Goal: Find contact information: Find contact information

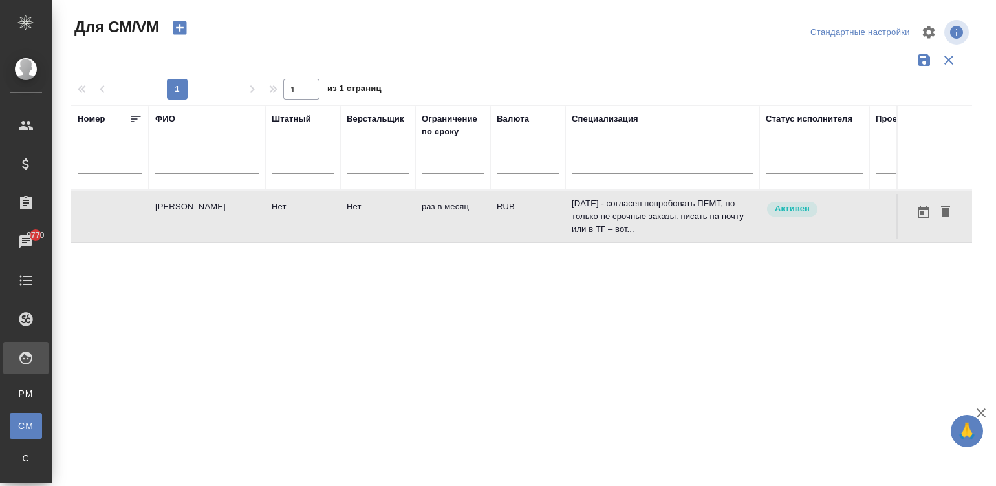
scroll to position [0, 481]
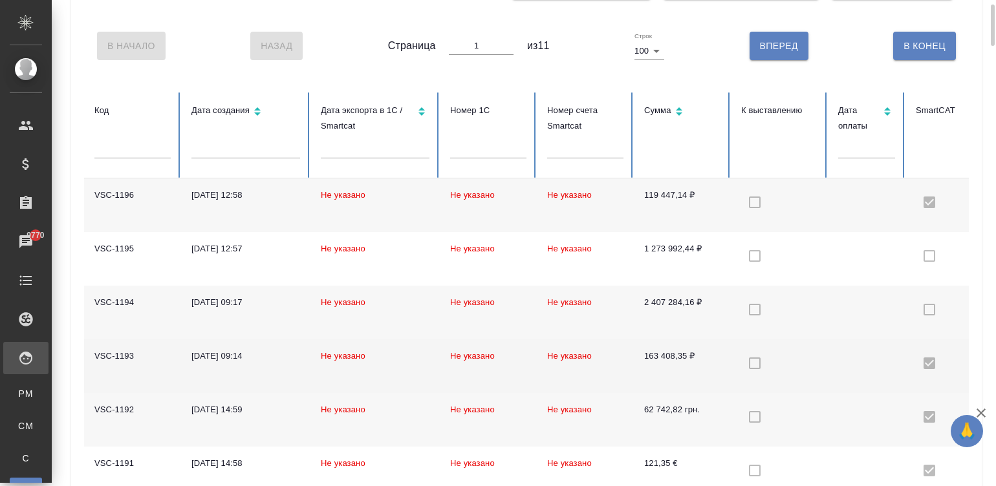
click at [369, 375] on td "Не указано" at bounding box center [374, 367] width 129 height 54
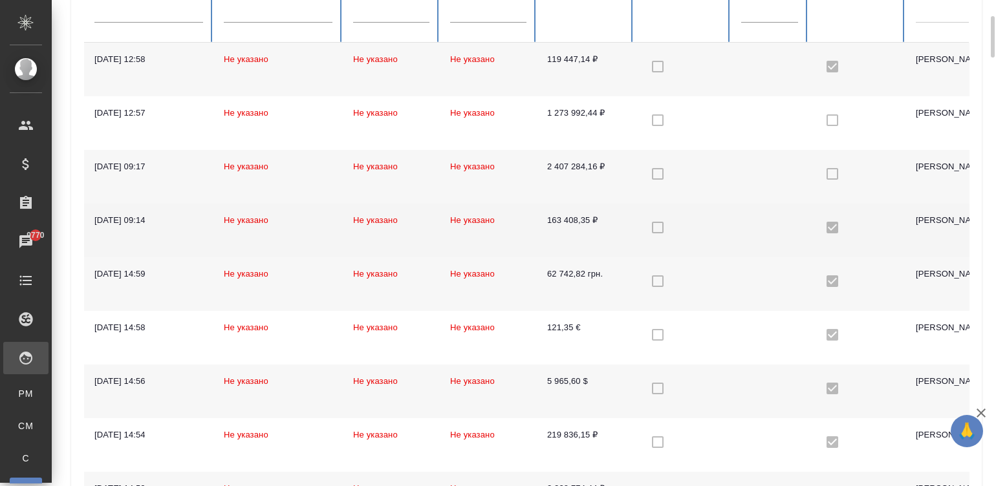
scroll to position [213, 0]
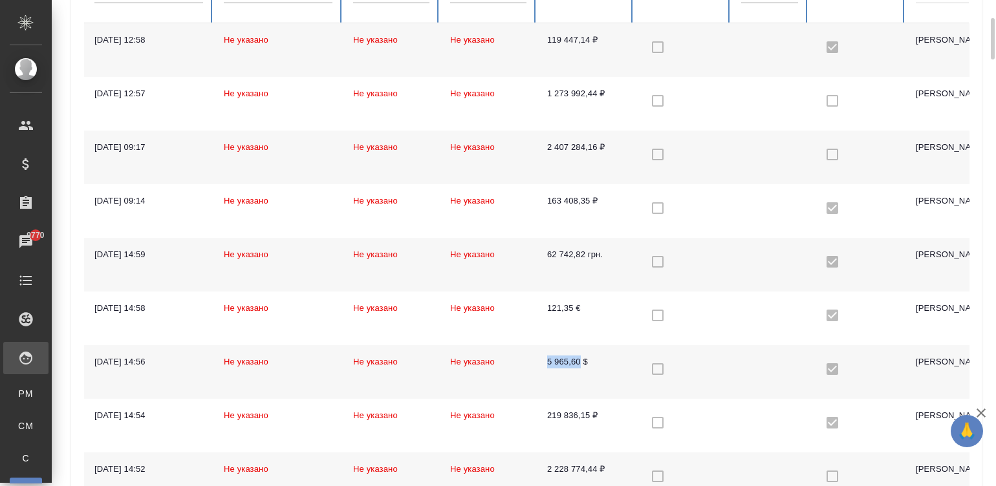
drag, startPoint x: 539, startPoint y: 363, endPoint x: 578, endPoint y: 362, distance: 38.8
click at [578, 362] on td "5 965,60 $" at bounding box center [585, 372] width 97 height 54
copy td "5 965,60"
click at [553, 382] on td "5 965,60 $" at bounding box center [585, 372] width 97 height 54
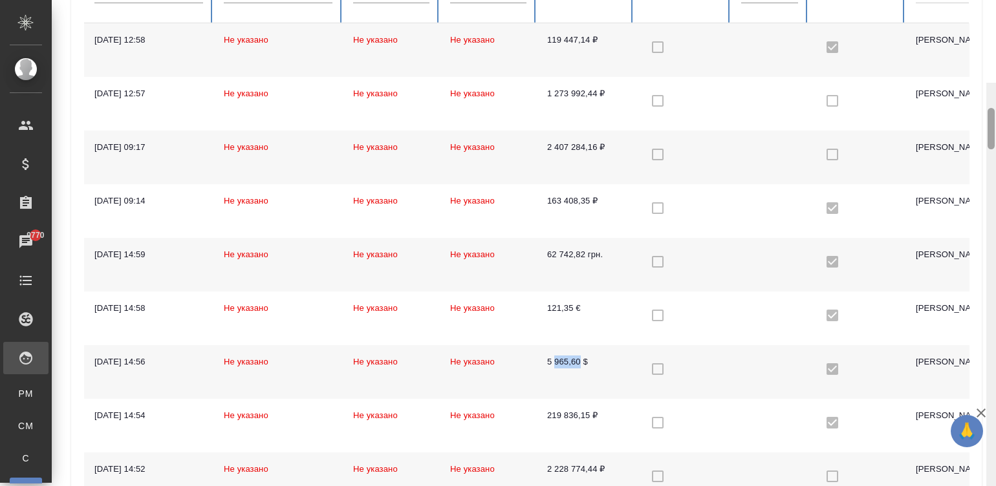
scroll to position [296, 0]
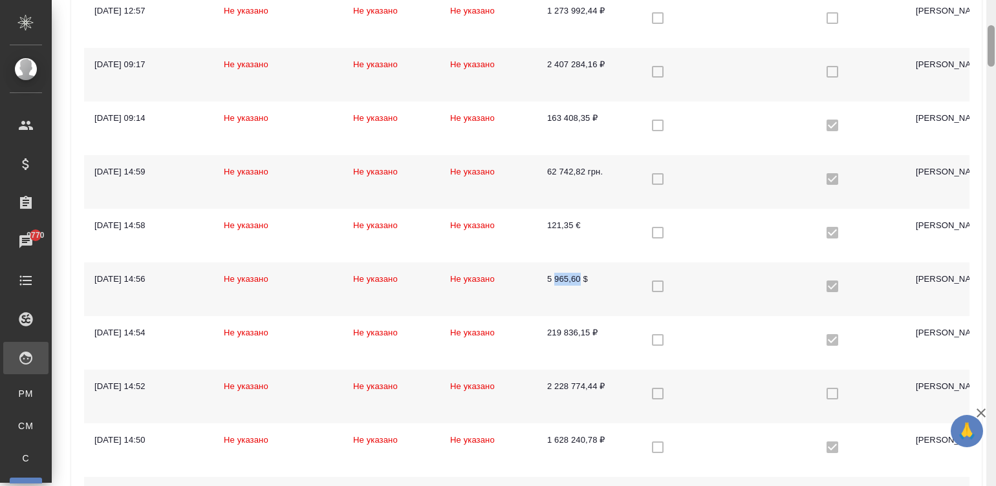
drag, startPoint x: 992, startPoint y: 35, endPoint x: 993, endPoint y: 42, distance: 7.1
click at [993, 42] on div at bounding box center [991, 45] width 7 height 41
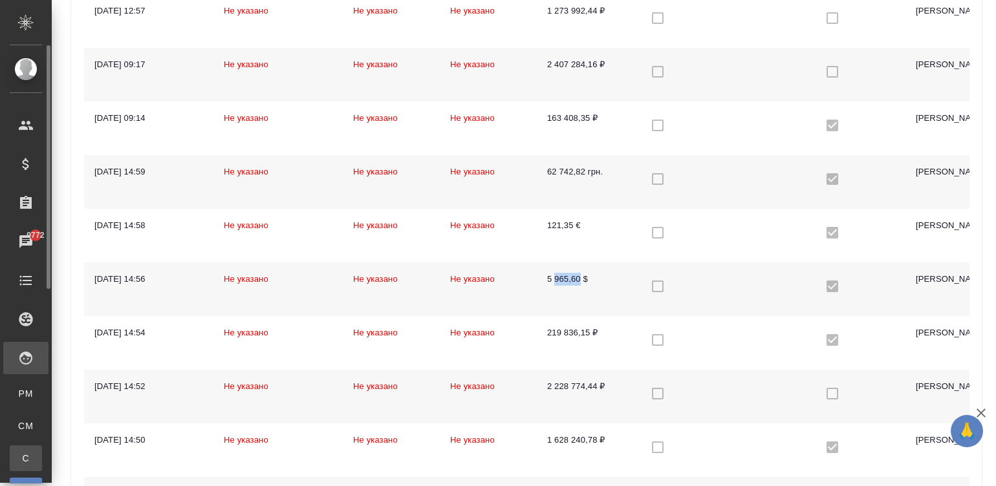
click at [19, 453] on div "Спецификации" at bounding box center [9, 458] width 19 height 13
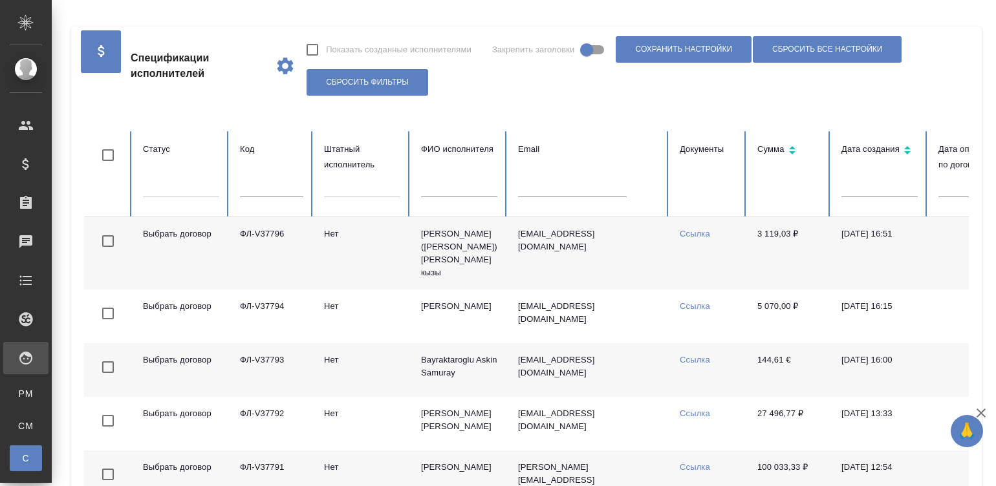
checkbox input "false"
click at [539, 193] on input "text" at bounding box center [572, 188] width 109 height 18
paste input "[EMAIL_ADDRESS][DOMAIN_NAME]"
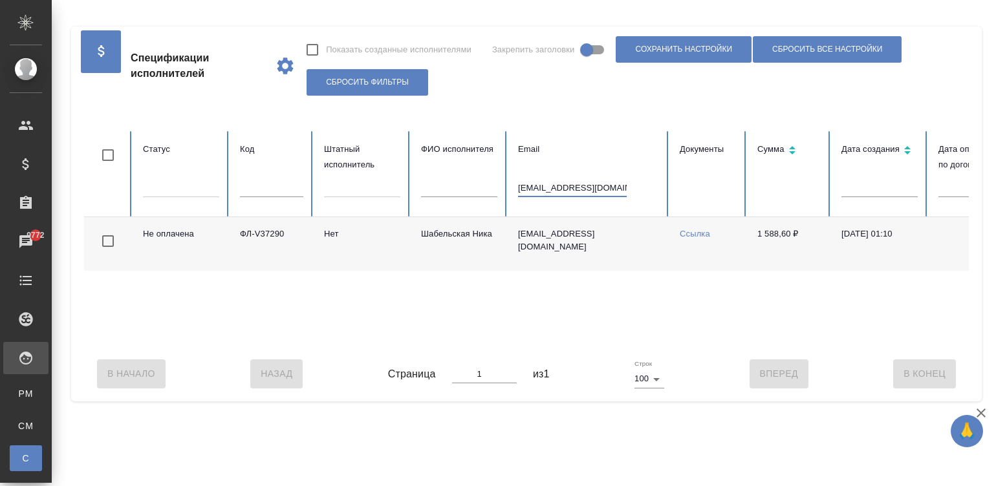
scroll to position [0, 500]
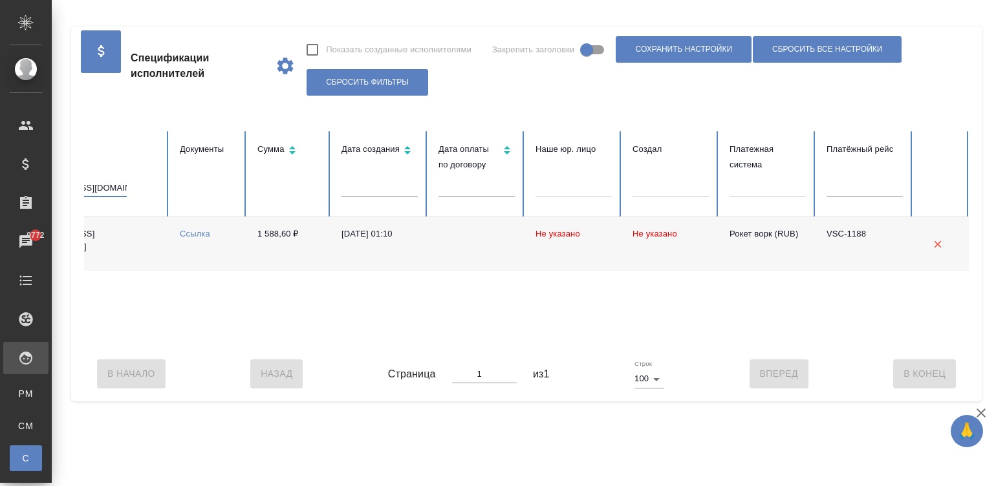
type input "[EMAIL_ADDRESS][DOMAIN_NAME]"
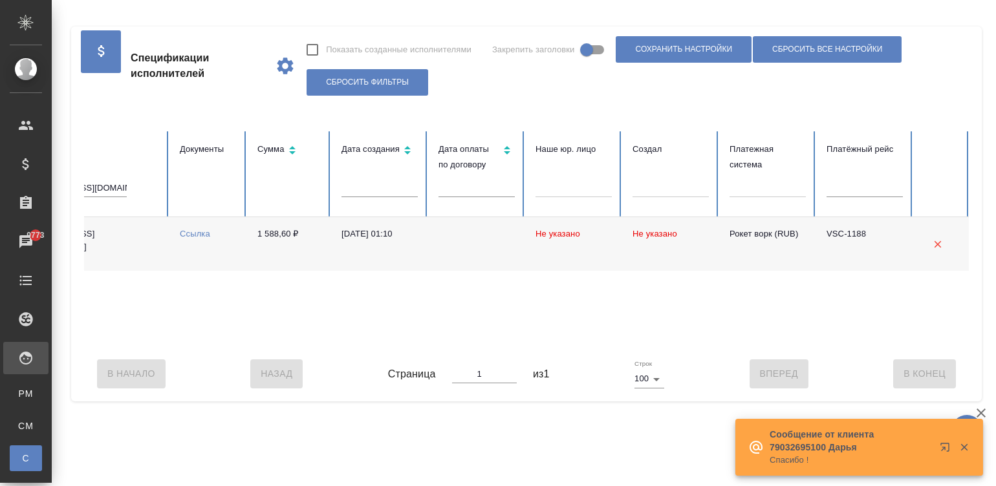
click at [452, 234] on td at bounding box center [476, 244] width 97 height 54
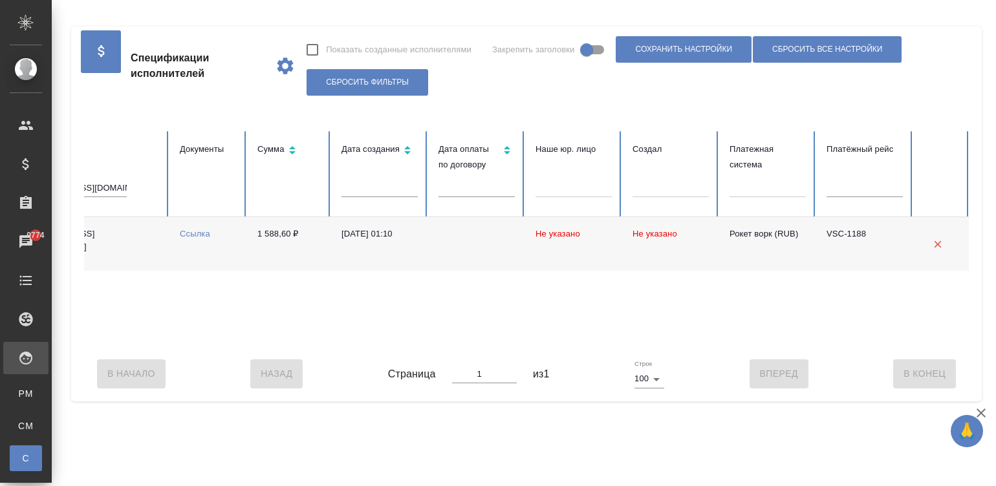
scroll to position [0, 0]
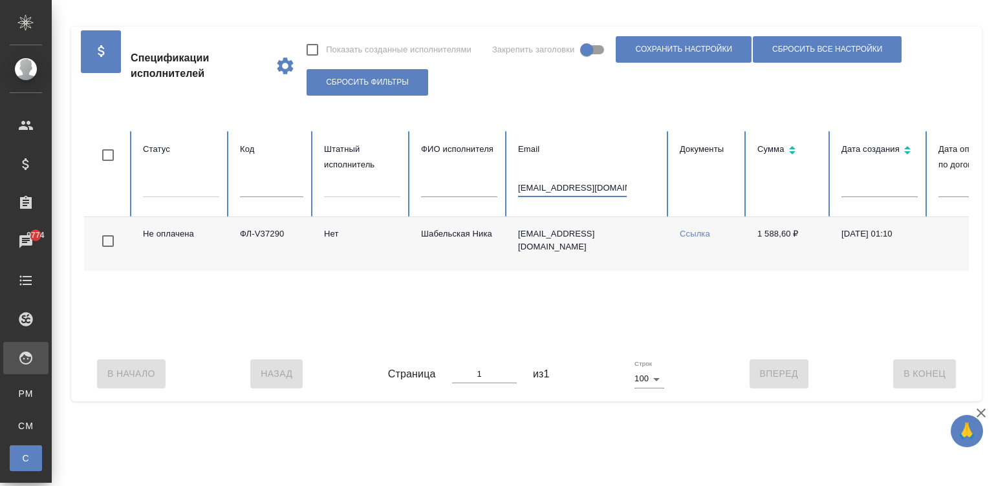
click at [580, 182] on input "[EMAIL_ADDRESS][DOMAIN_NAME]" at bounding box center [572, 188] width 109 height 18
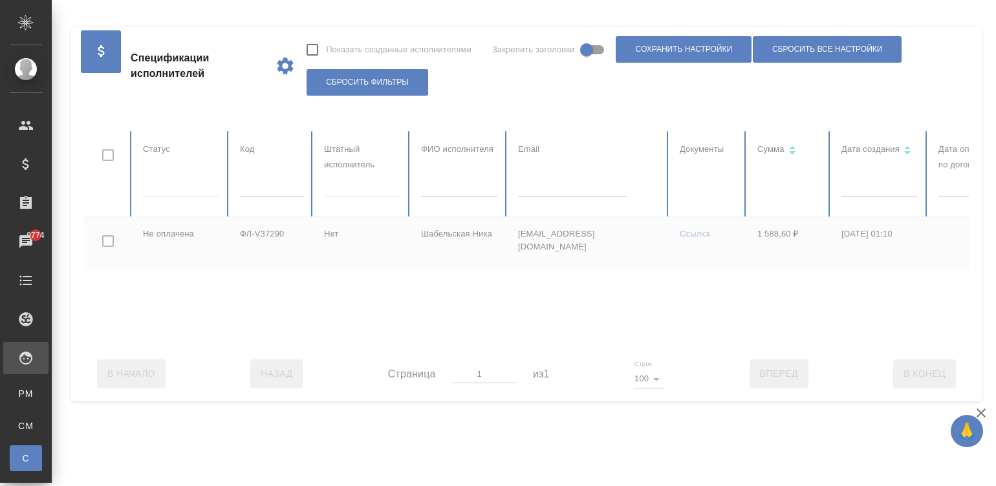
click at [451, 194] on div at bounding box center [776, 238] width 1385 height 215
click at [451, 194] on input "text" at bounding box center [459, 188] width 76 height 18
click at [440, 188] on input "text" at bounding box center [459, 188] width 76 height 18
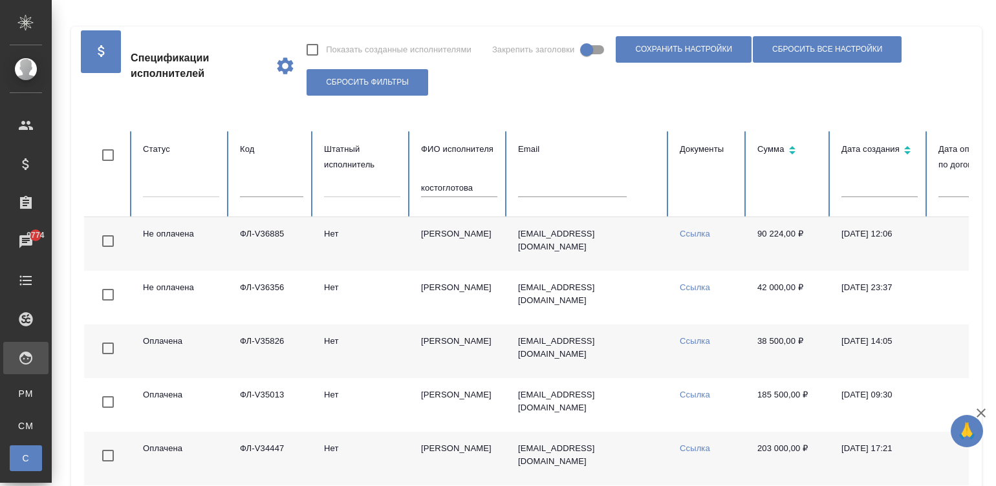
click at [441, 244] on td "[PERSON_NAME]" at bounding box center [459, 244] width 97 height 54
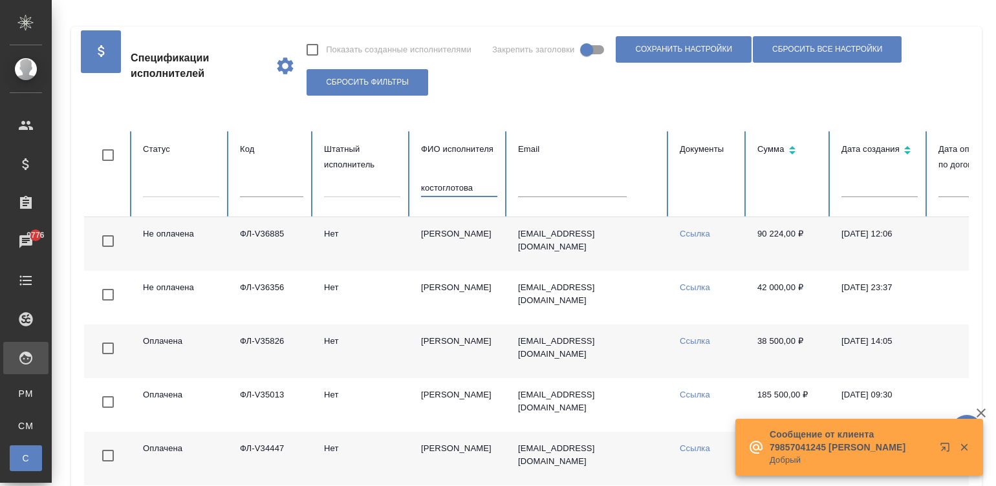
click at [470, 181] on input "костоглотова" at bounding box center [459, 188] width 76 height 18
type input "здрелюк"
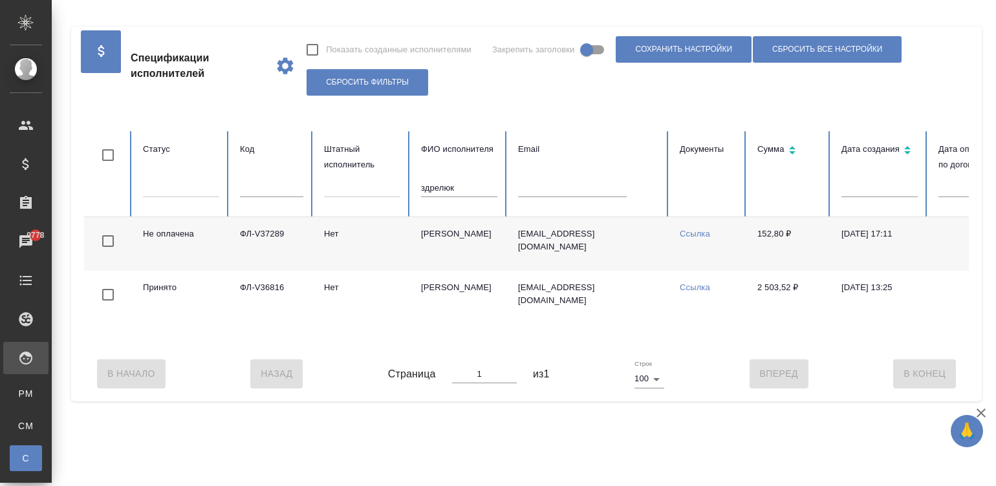
click at [351, 244] on td "Нет" at bounding box center [362, 244] width 97 height 54
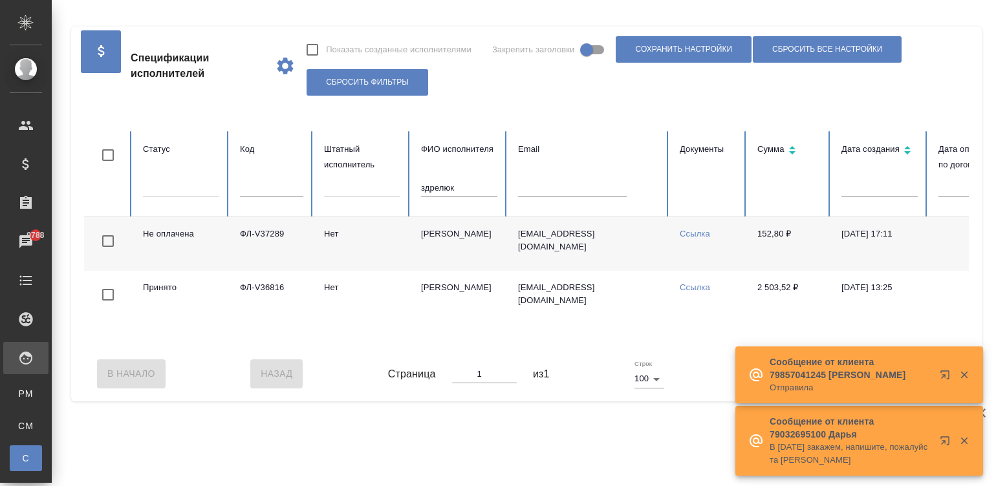
click at [463, 192] on input "здрелюк" at bounding box center [459, 188] width 76 height 18
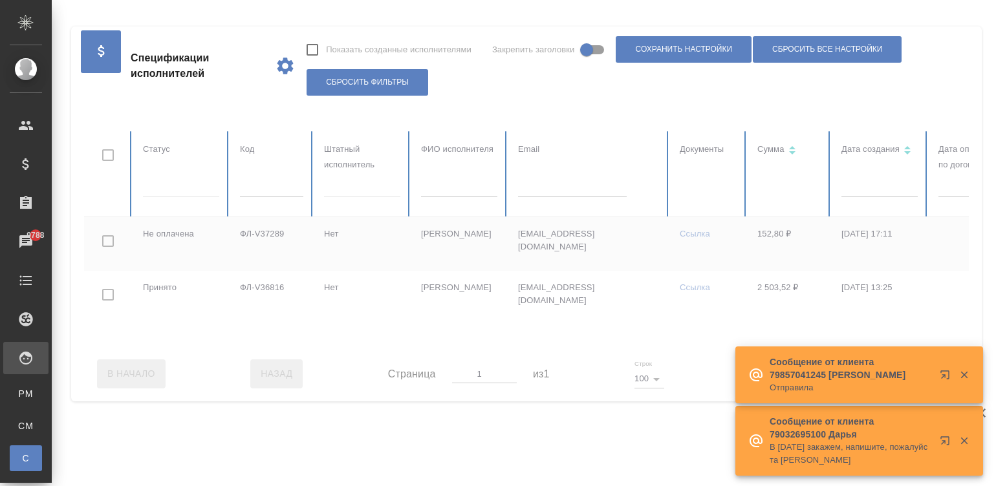
click at [255, 194] on div at bounding box center [776, 238] width 1385 height 215
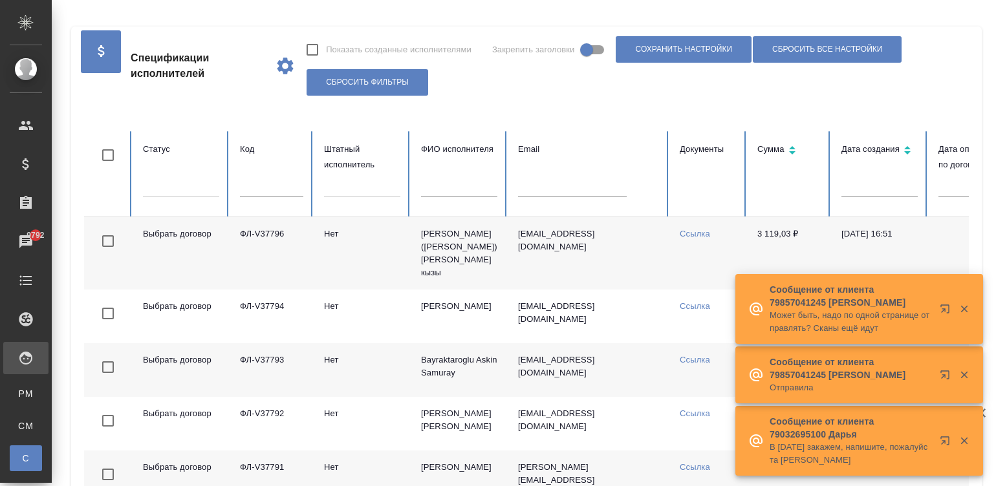
click at [263, 194] on input "text" at bounding box center [271, 188] width 63 height 18
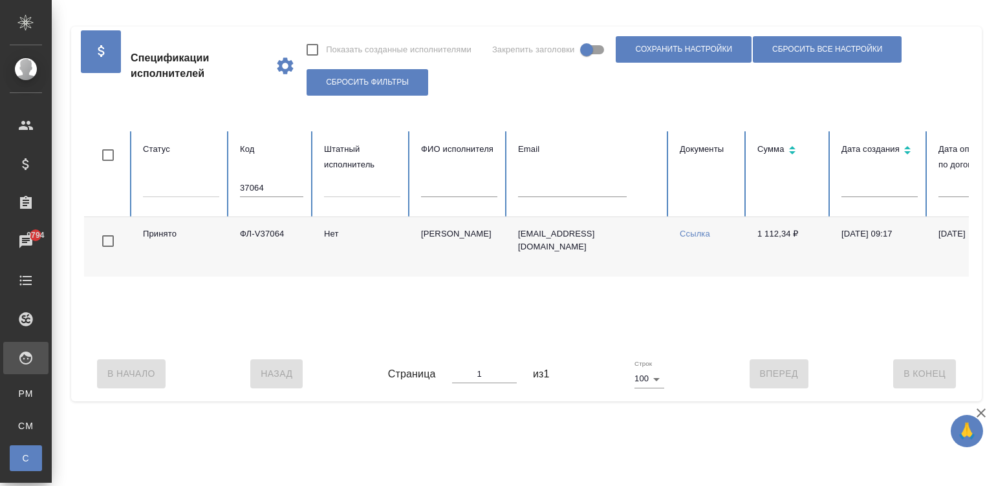
click at [699, 233] on link "Ссылка" at bounding box center [695, 234] width 30 height 10
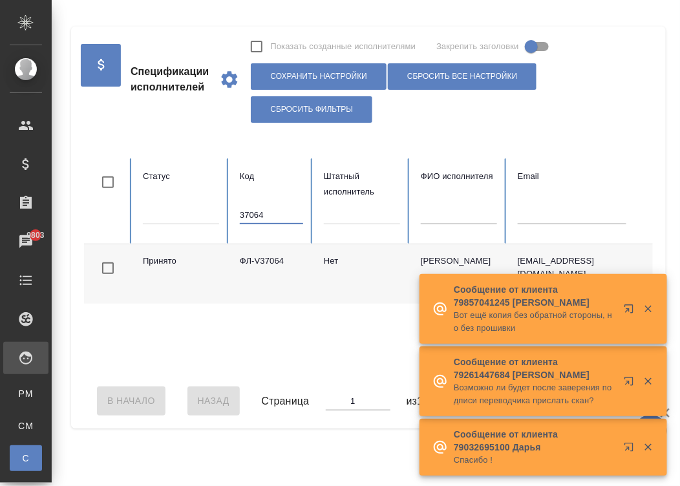
click at [272, 210] on input "37064" at bounding box center [271, 215] width 63 height 18
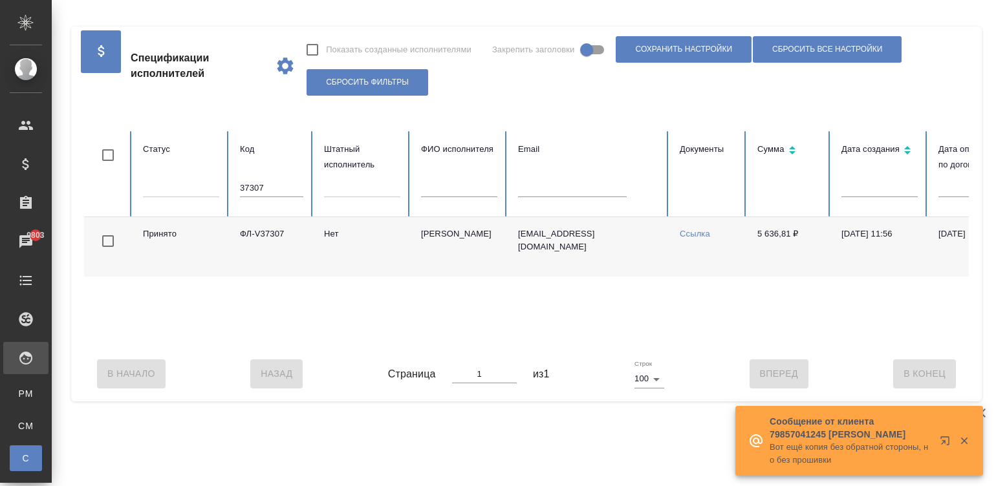
click at [702, 233] on link "Ссылка" at bounding box center [695, 234] width 30 height 10
click at [288, 193] on input "37307" at bounding box center [271, 188] width 63 height 18
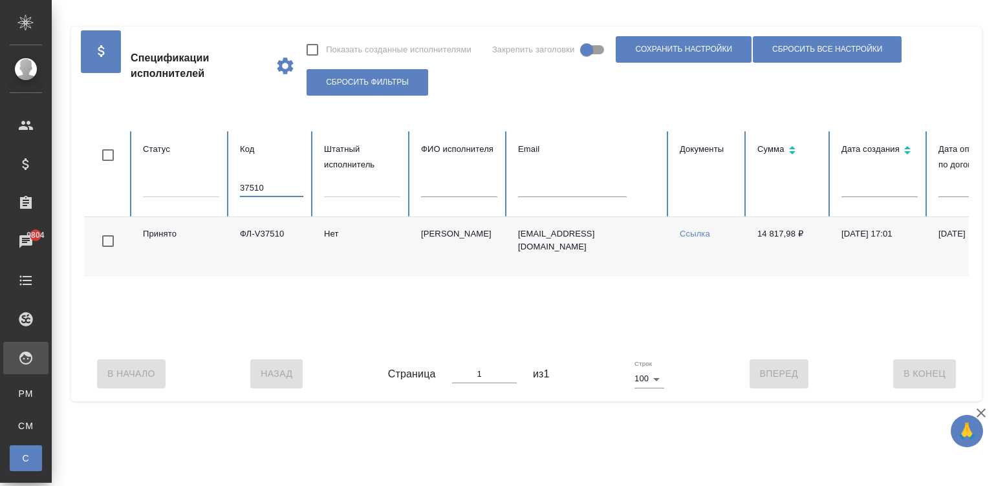
type input "37510"
click at [696, 233] on link "Ссылка" at bounding box center [695, 234] width 30 height 10
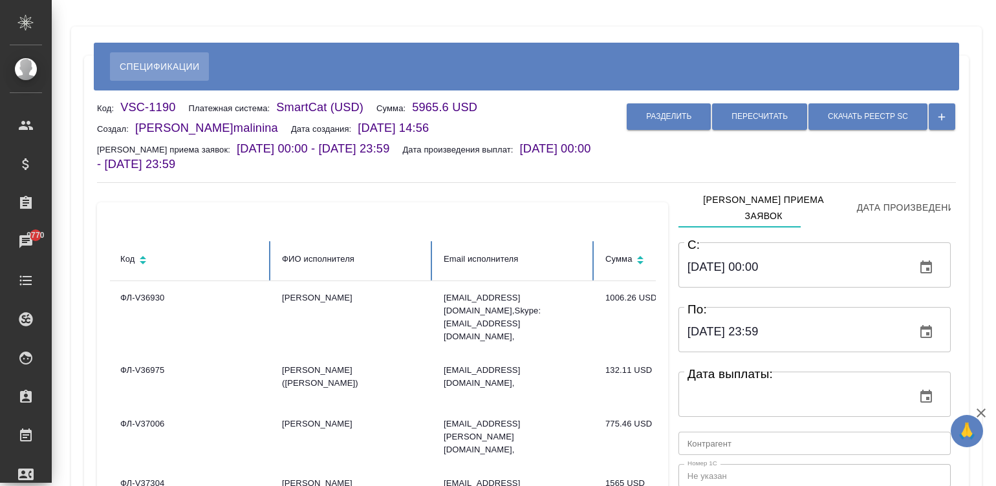
click at [611, 155] on div "Разделить Пересчитать Скачать реестр SC" at bounding box center [777, 136] width 358 height 72
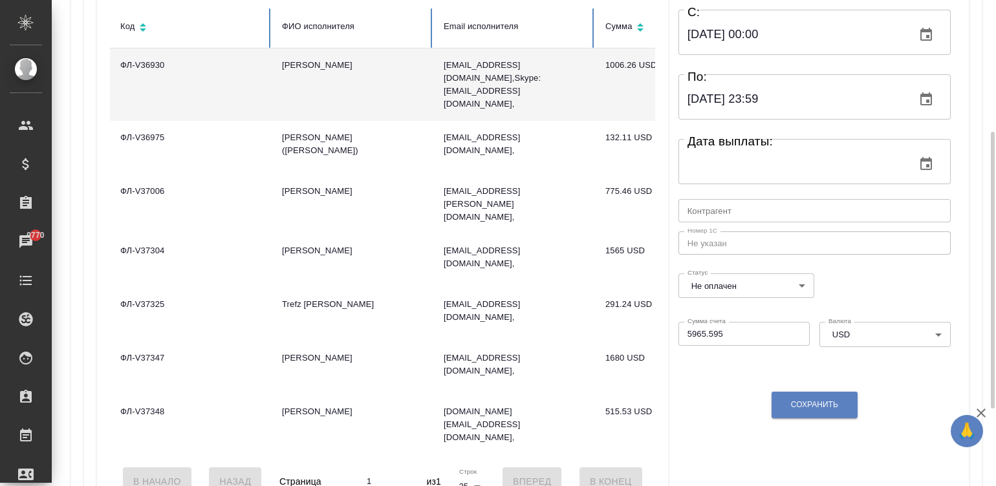
scroll to position [213, 0]
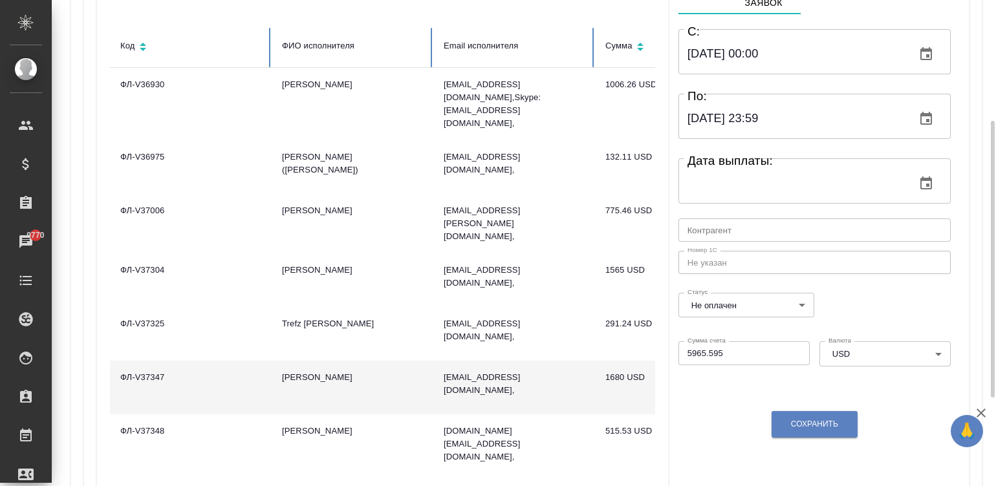
click at [349, 361] on td "[PERSON_NAME]" at bounding box center [353, 388] width 162 height 54
click at [349, 361] on td "Тугутов Чингиз Алексеевич" at bounding box center [353, 388] width 162 height 54
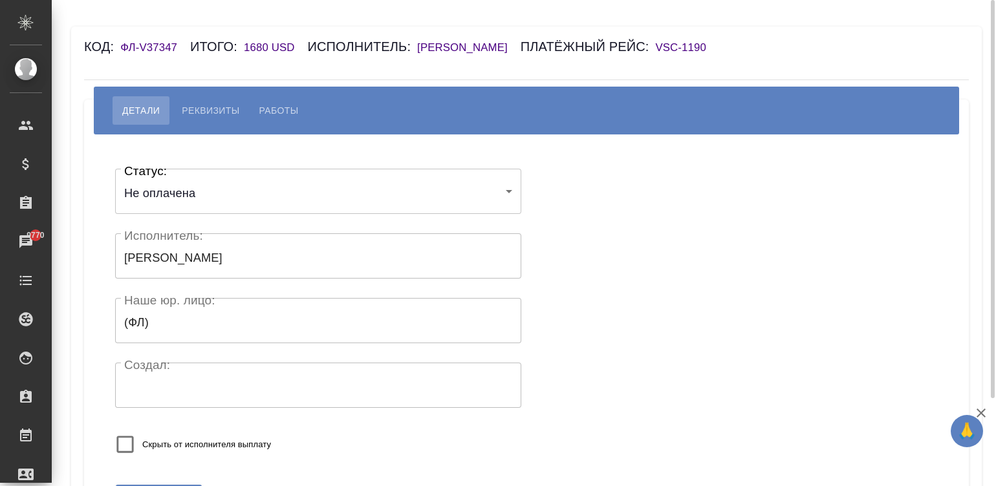
click at [483, 47] on h6 "[PERSON_NAME]" at bounding box center [468, 47] width 103 height 12
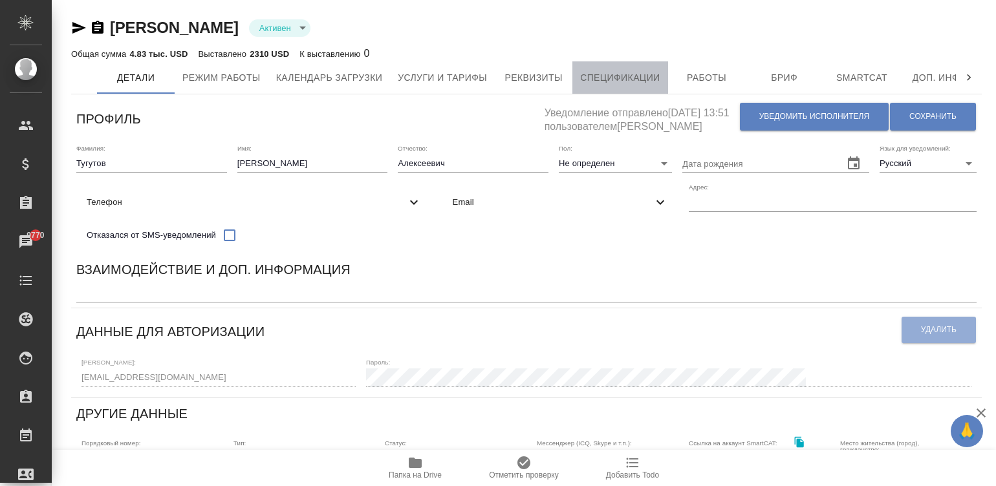
click at [615, 77] on span "Спецификации" at bounding box center [620, 78] width 80 height 16
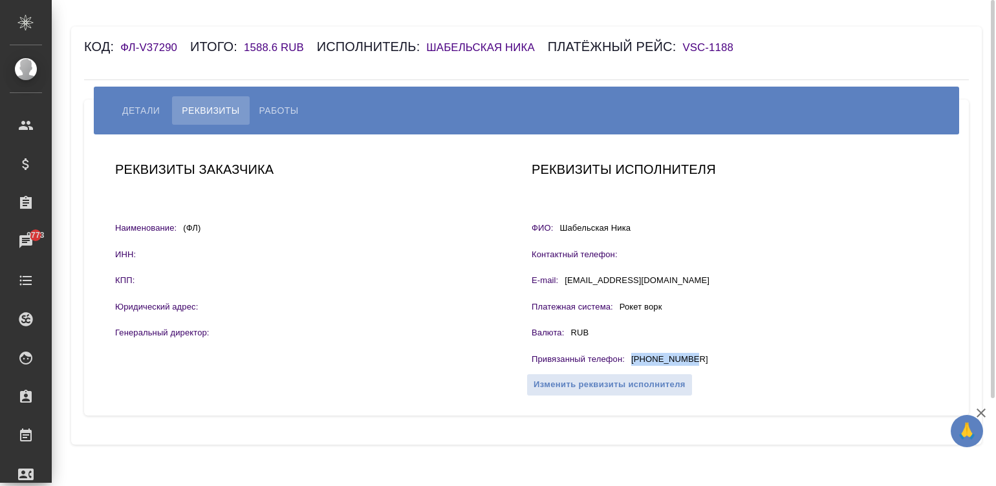
drag, startPoint x: 705, startPoint y: 353, endPoint x: 633, endPoint y: 362, distance: 72.9
click at [633, 362] on div "Привязанный телефон : [PHONE_NUMBER]" at bounding box center [735, 361] width 406 height 16
copy p "[PHONE_NUMBER]"
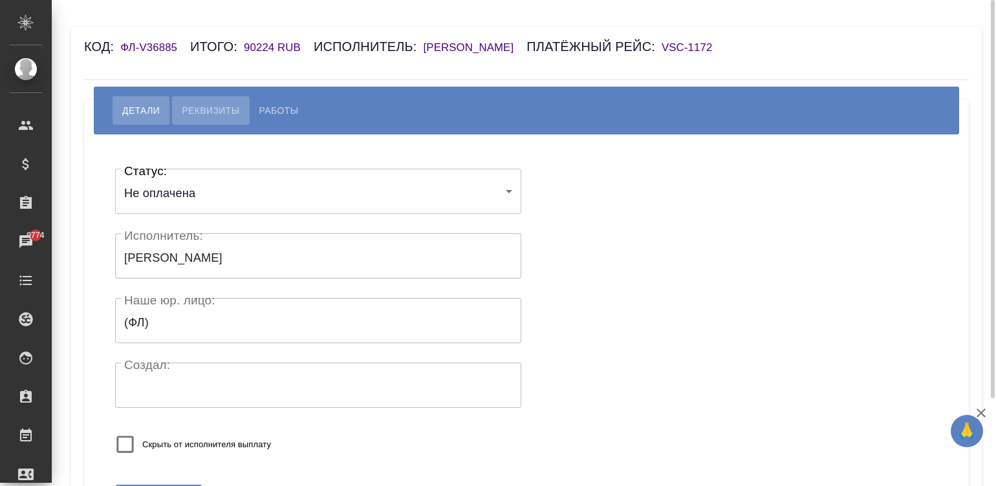
click at [203, 118] on span "Реквизиты" at bounding box center [211, 111] width 58 height 16
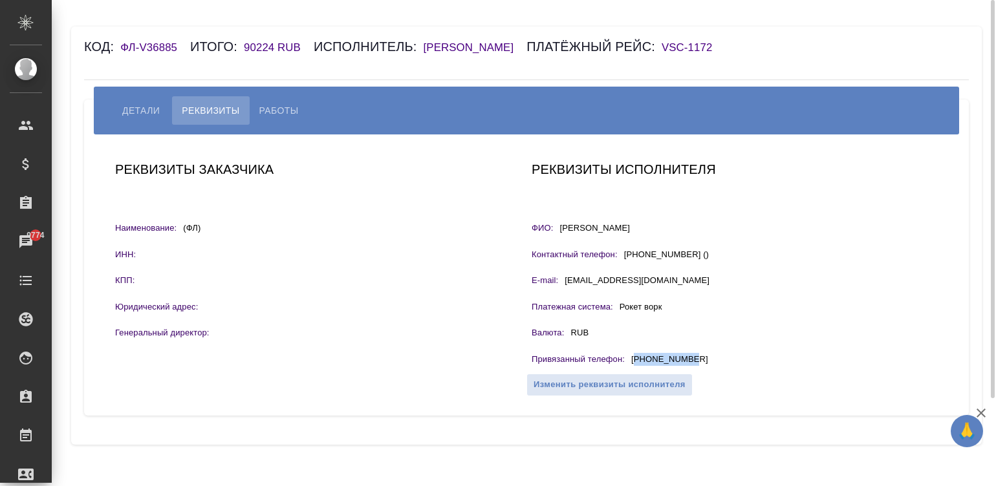
drag, startPoint x: 700, startPoint y: 374, endPoint x: 635, endPoint y: 375, distance: 65.3
click at [635, 369] on div "Привязанный телефон : +79096471064" at bounding box center [735, 361] width 406 height 16
copy p "79096471064"
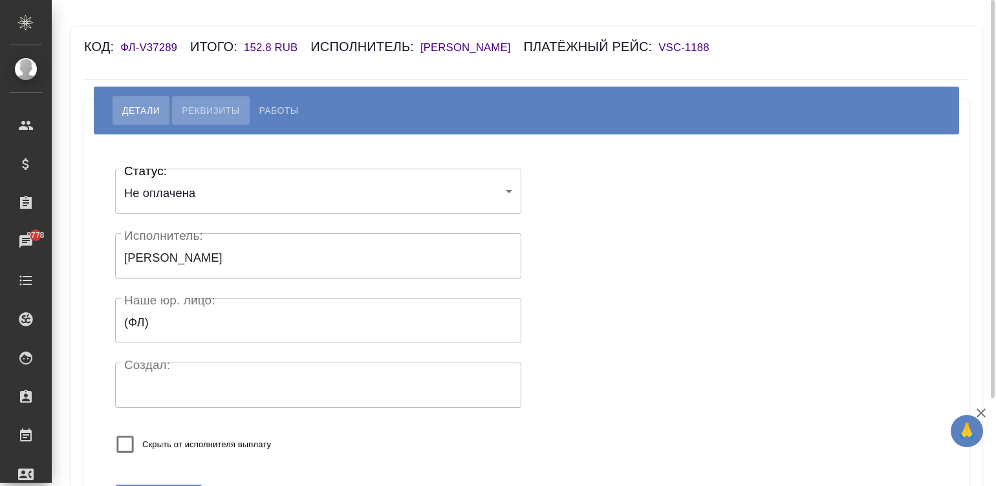
click at [210, 103] on span "Реквизиты" at bounding box center [211, 111] width 58 height 16
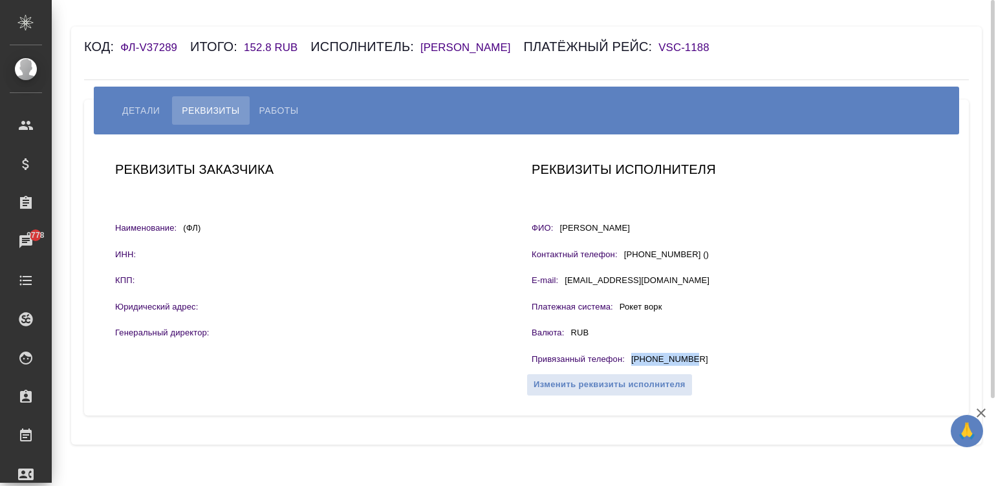
drag, startPoint x: 699, startPoint y: 356, endPoint x: 631, endPoint y: 357, distance: 67.3
click at [631, 357] on div "Привязанный телефон : +79777486792" at bounding box center [735, 361] width 406 height 16
copy p "+79777486792"
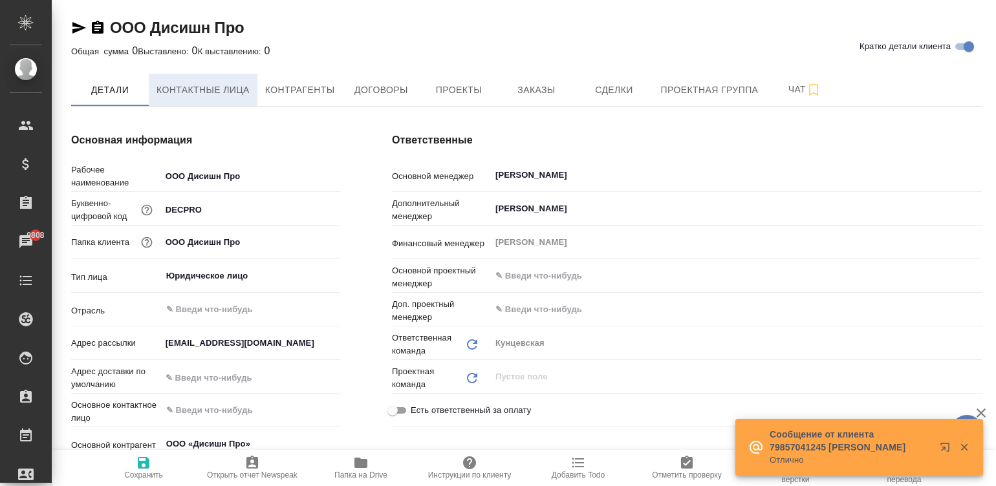
click at [225, 82] on span "Контактные лица" at bounding box center [203, 90] width 93 height 16
select select "RU"
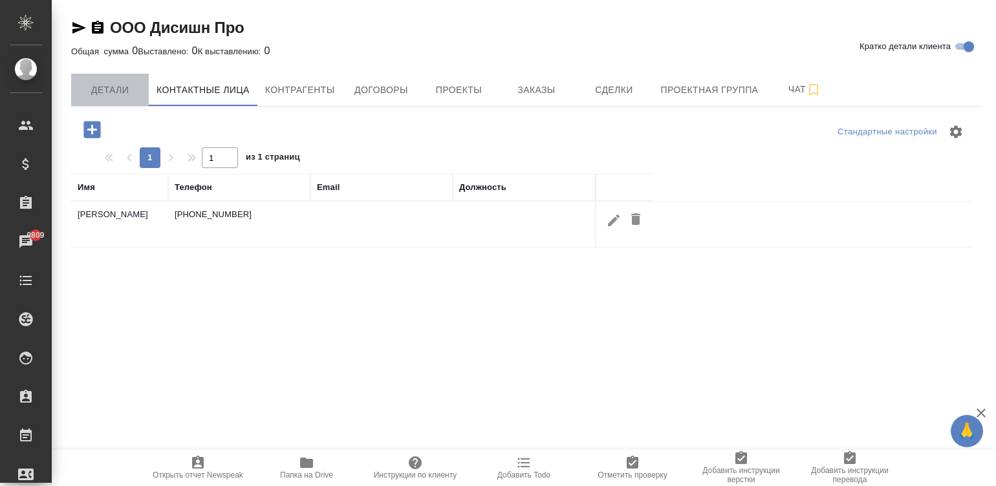
click at [113, 83] on span "Детали" at bounding box center [110, 90] width 62 height 16
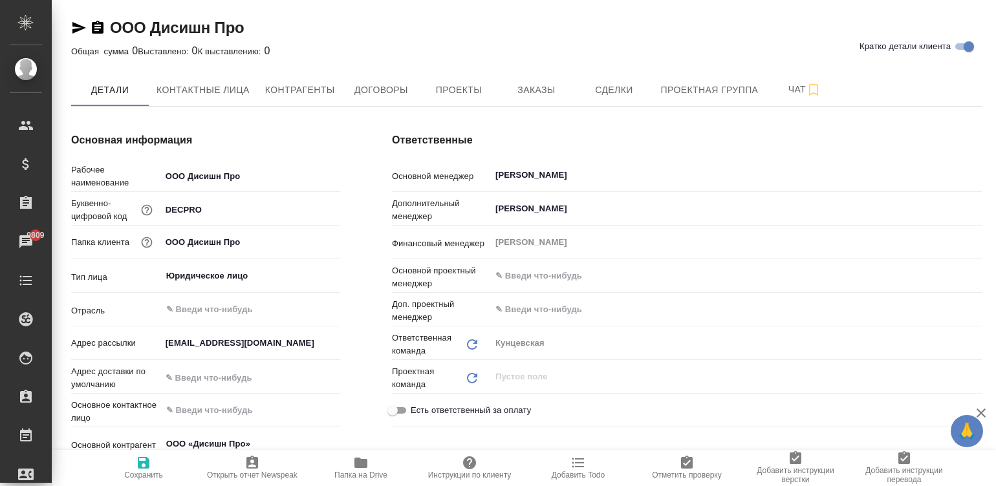
type textarea "x"
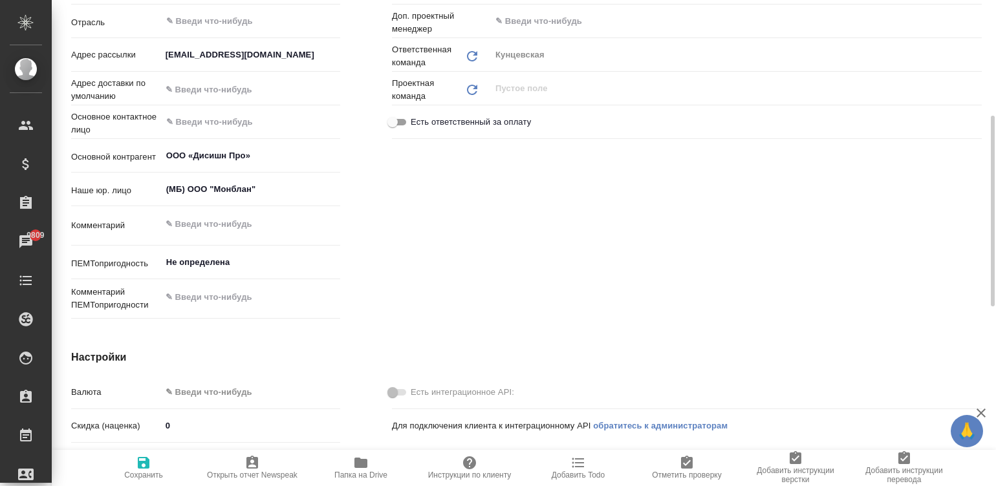
scroll to position [290, 0]
